Goal: Check status: Check status

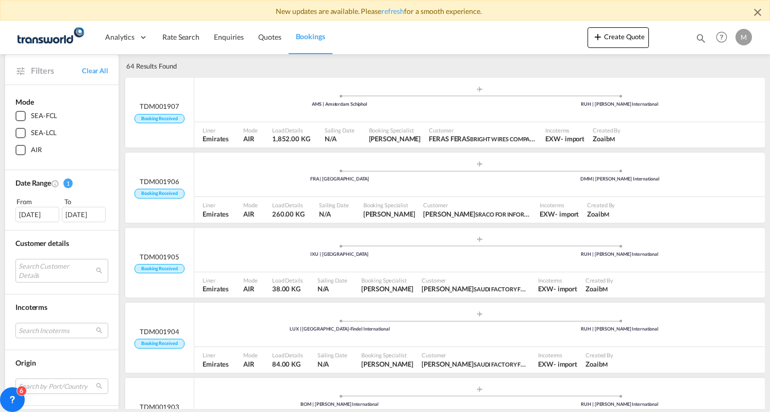
scroll to position [103, 0]
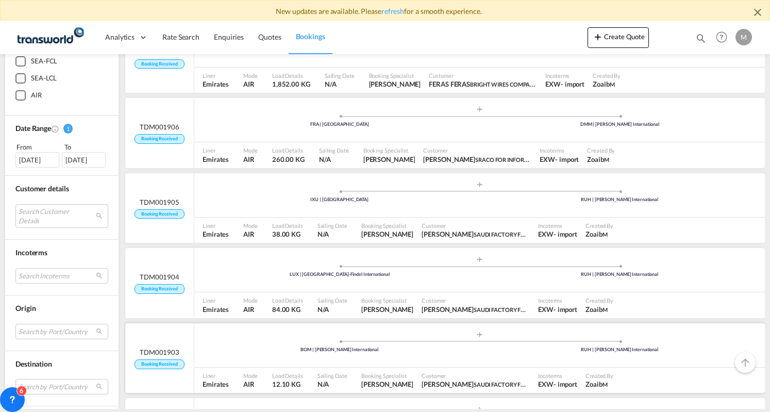
click at [243, 344] on ul ".a{fill:#aaa8ad;} .a{fill:#aaa8ad;} BOM | Chhatrapati Shivaji International RUH…" at bounding box center [479, 343] width 560 height 5
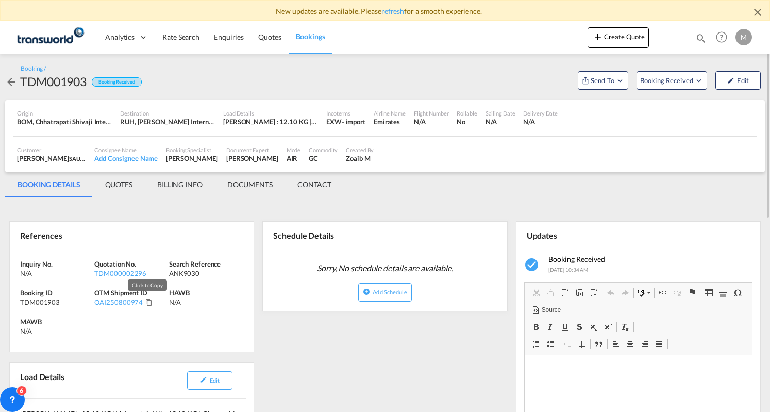
click at [149, 303] on md-icon "Click to Copy" at bounding box center [148, 301] width 7 height 7
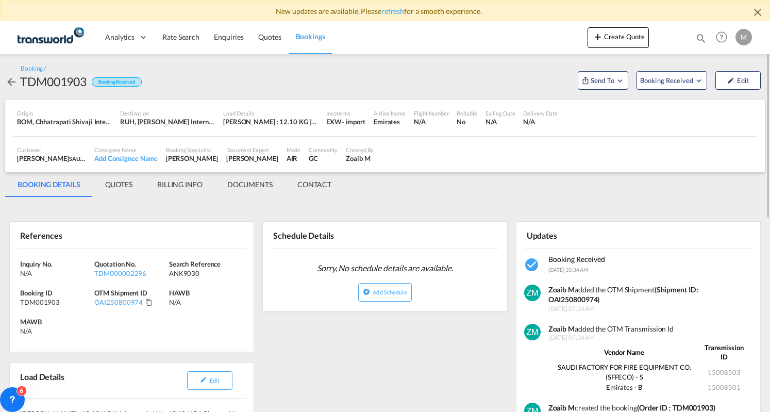
click at [178, 185] on md-tab-item "BILLING INFO" at bounding box center [180, 184] width 70 height 25
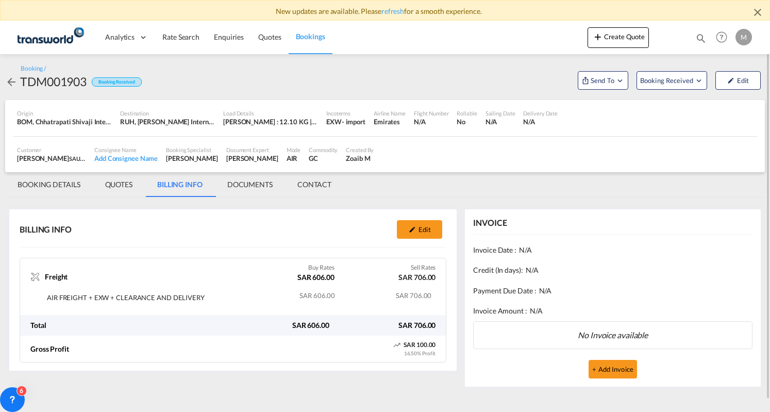
click at [11, 79] on md-icon "icon-arrow-left" at bounding box center [11, 82] width 12 height 12
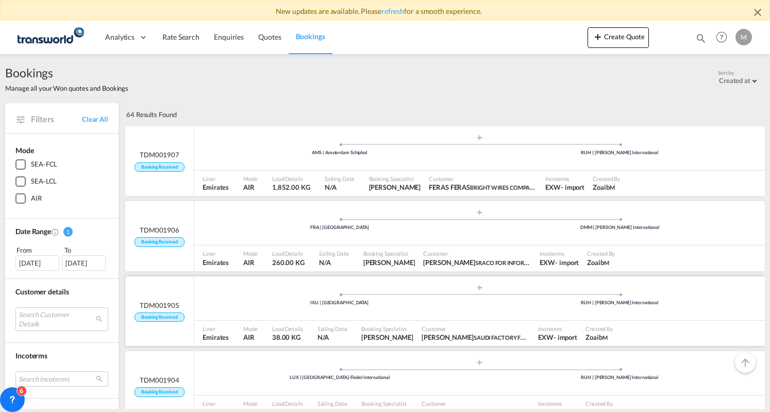
scroll to position [103, 0]
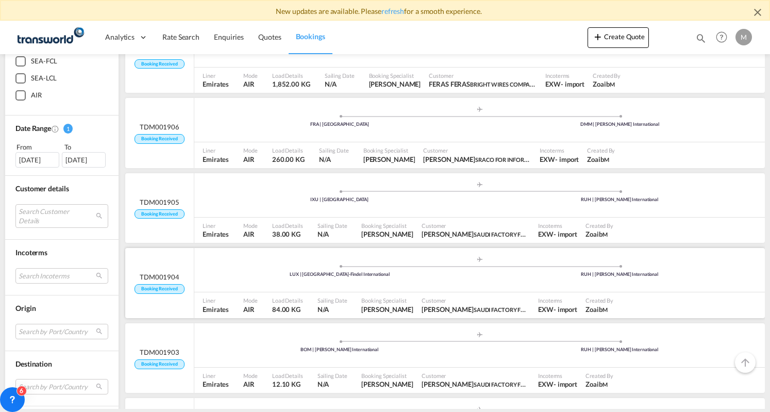
click at [265, 293] on div "Mode AIR" at bounding box center [253, 305] width 29 height 26
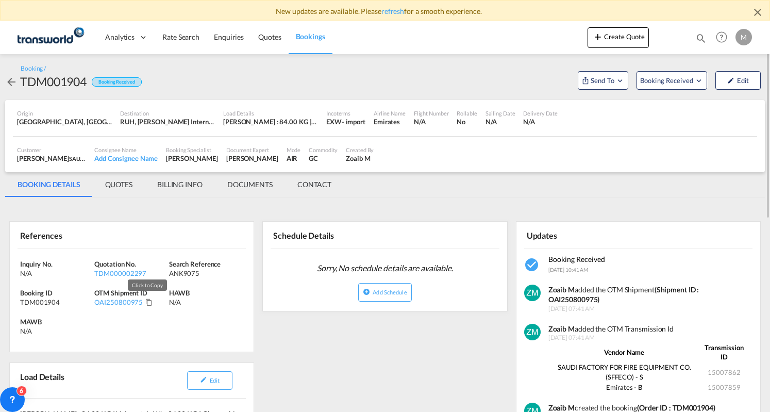
click at [146, 299] on md-icon "Click to Copy" at bounding box center [148, 301] width 7 height 7
click at [191, 177] on md-tab-item "BILLING INFO" at bounding box center [180, 184] width 70 height 25
